Goal: Transaction & Acquisition: Download file/media

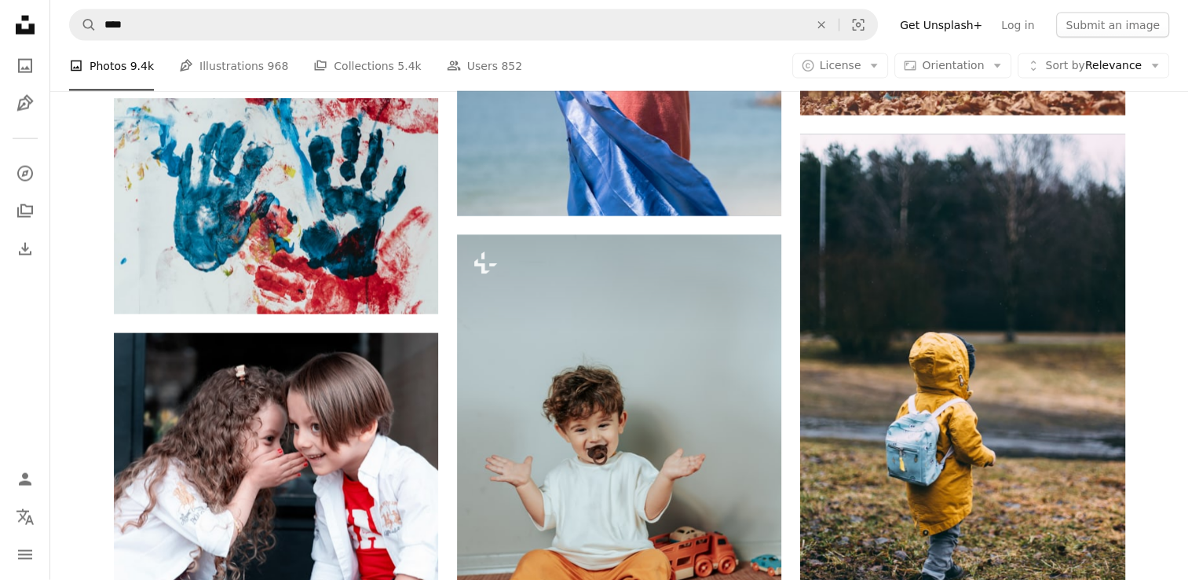
scroll to position [0, 304]
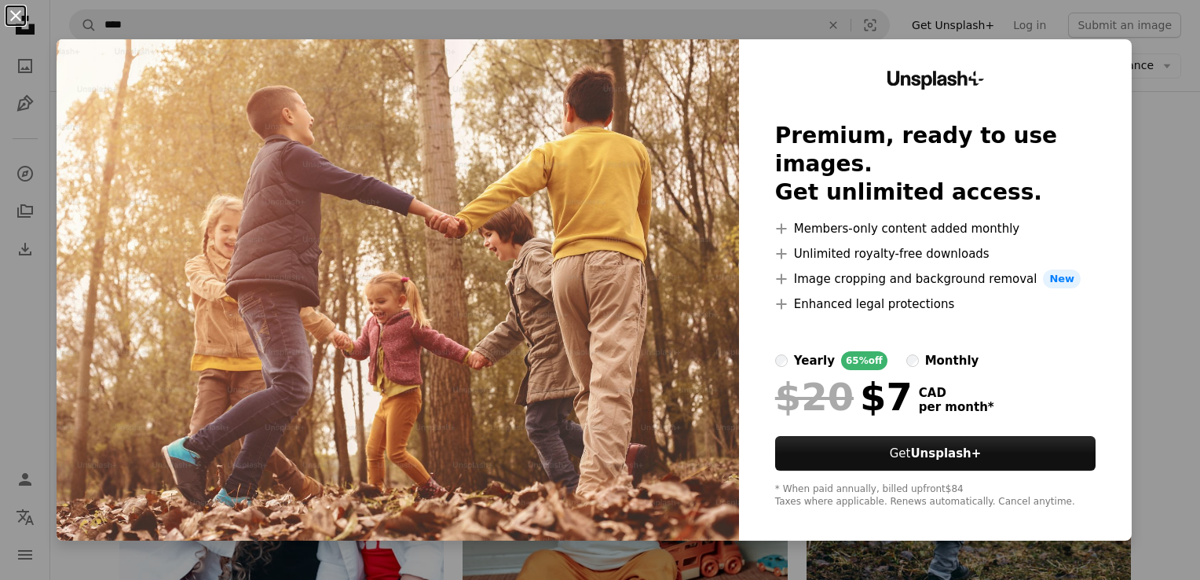
click at [15, 13] on button "An X shape" at bounding box center [15, 15] width 19 height 19
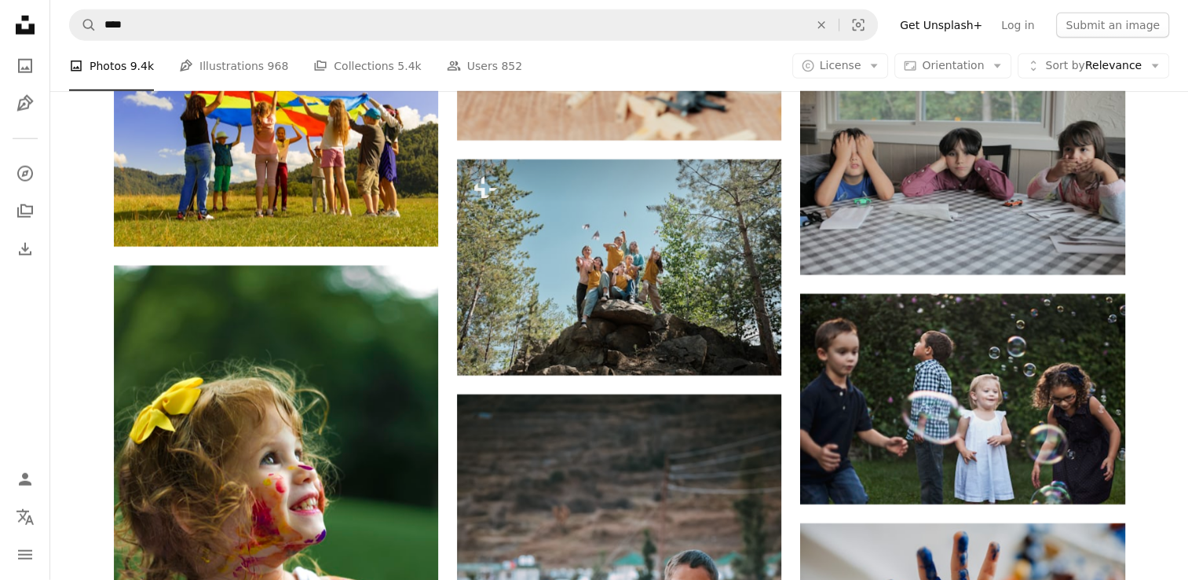
scroll to position [4188, 0]
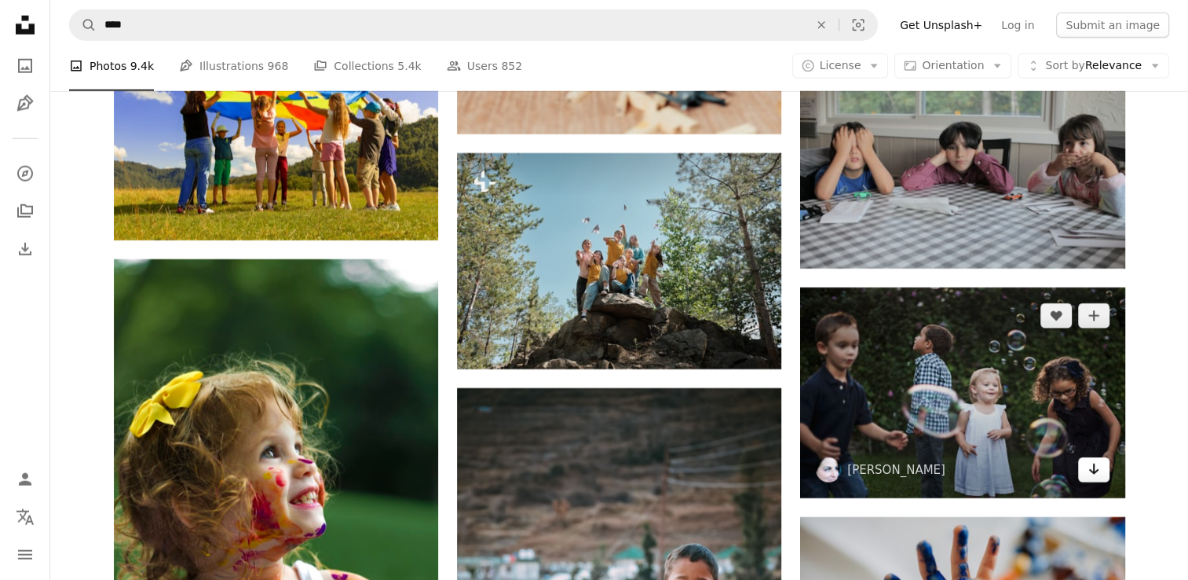
click at [1095, 474] on icon "Arrow pointing down" at bounding box center [1094, 469] width 13 height 19
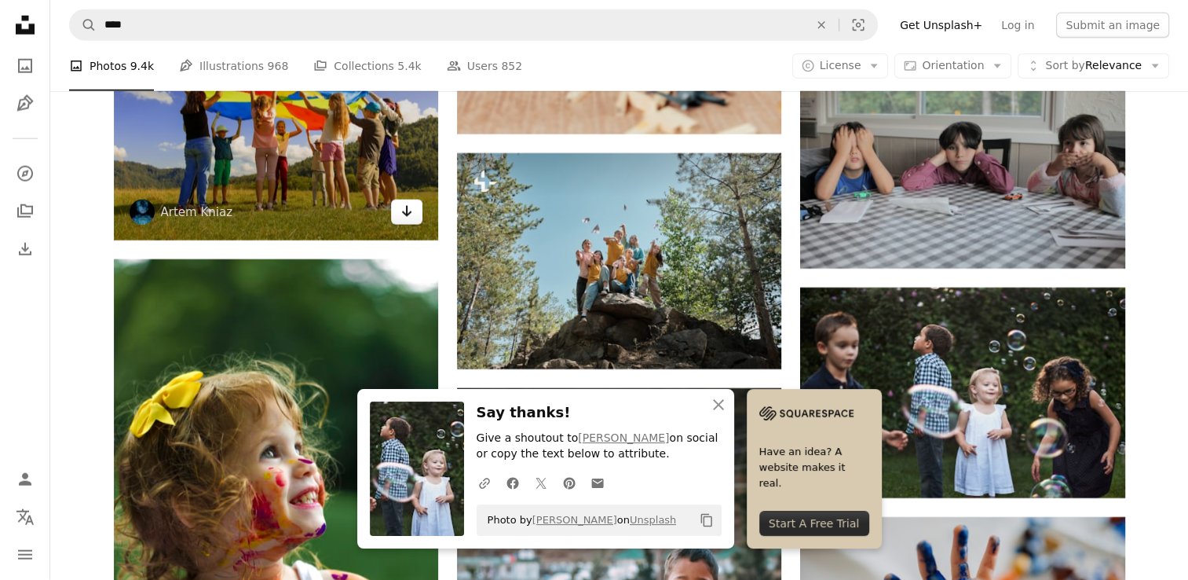
click at [408, 218] on icon "Arrow pointing down" at bounding box center [407, 211] width 13 height 19
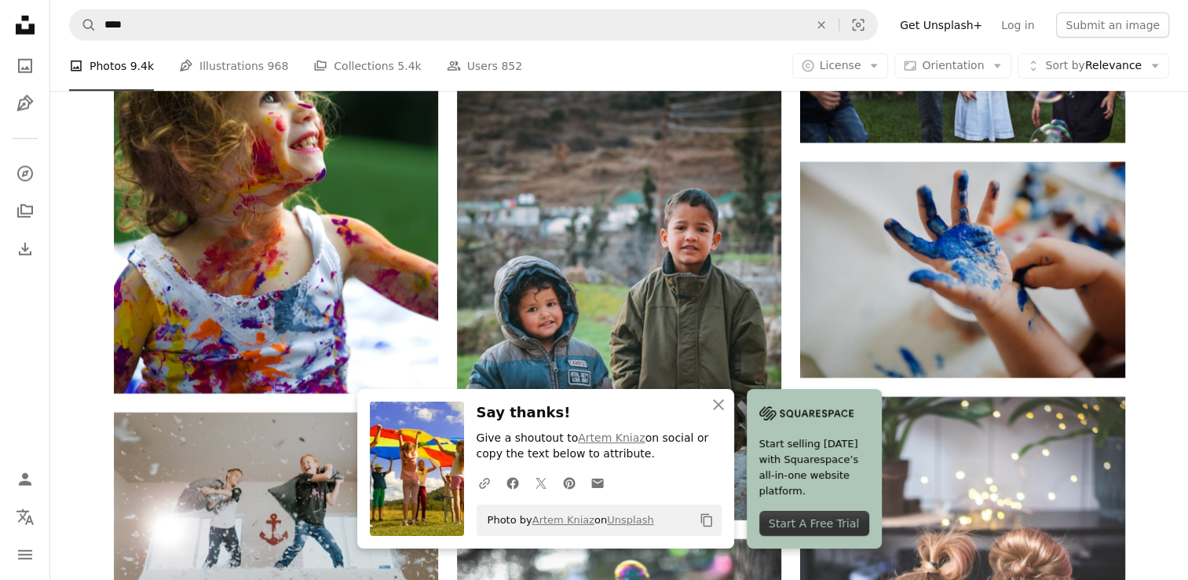
scroll to position [4481, 0]
